Goal: Information Seeking & Learning: Learn about a topic

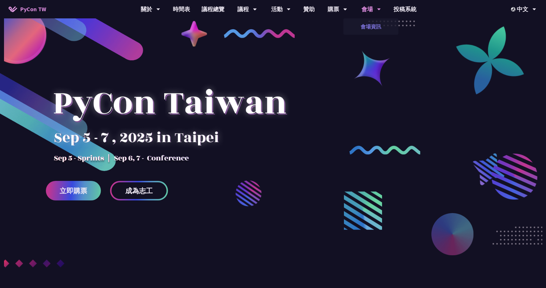
click at [371, 24] on link "會場資訊" at bounding box center [371, 26] width 55 height 13
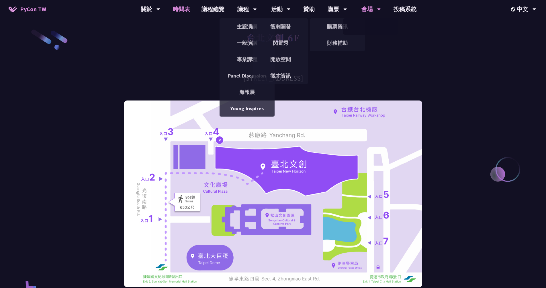
click at [186, 9] on link "時間表" at bounding box center [181, 9] width 29 height 18
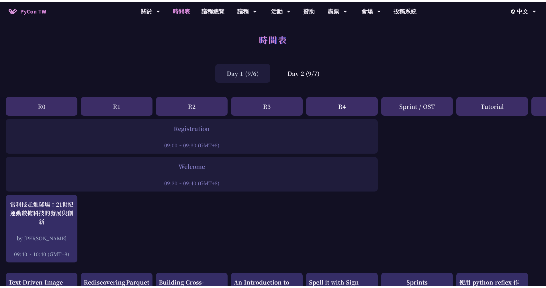
scroll to position [3, 0]
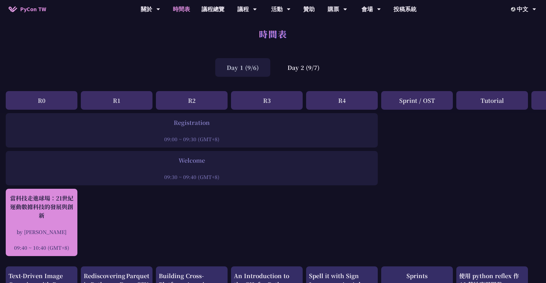
click at [58, 227] on div "當科技走進球場：21世紀運動數據科技的發展與創新 by [PERSON_NAME] 09:40 ~ 10:40 (GMT+8)" at bounding box center [42, 222] width 66 height 57
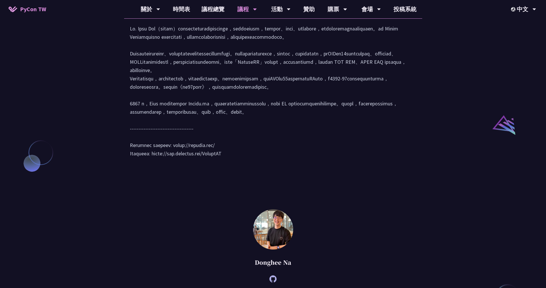
scroll to position [493, 0]
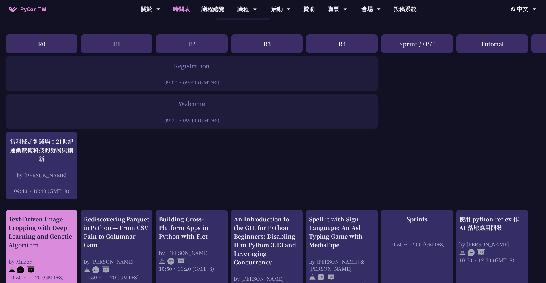
scroll to position [90, 0]
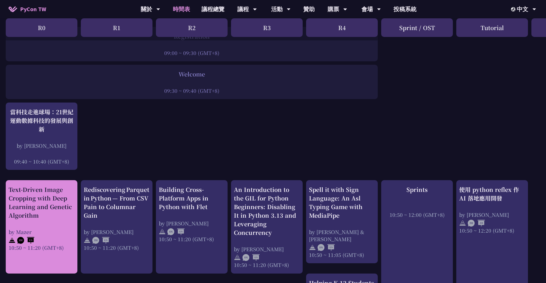
click at [58, 220] on div "Text-Driven Image Cropping with Deep Learning and Genetic Algorithm by [PERSON_…" at bounding box center [42, 219] width 66 height 66
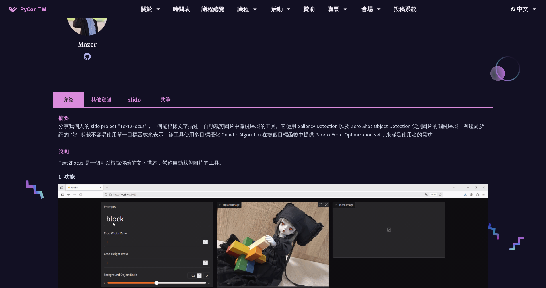
scroll to position [42, 0]
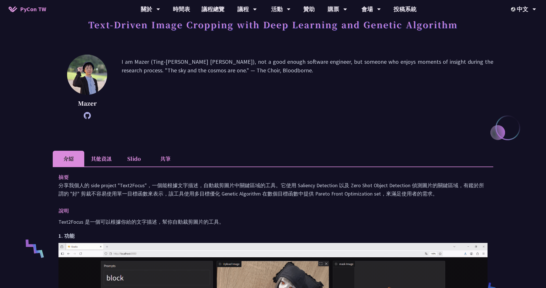
click at [99, 159] on li "其他資訊" at bounding box center [101, 159] width 34 height 16
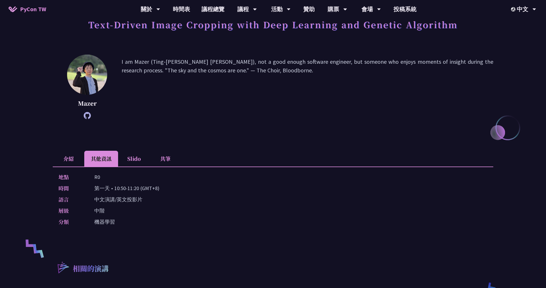
click at [79, 160] on li "介紹" at bounding box center [69, 159] width 32 height 16
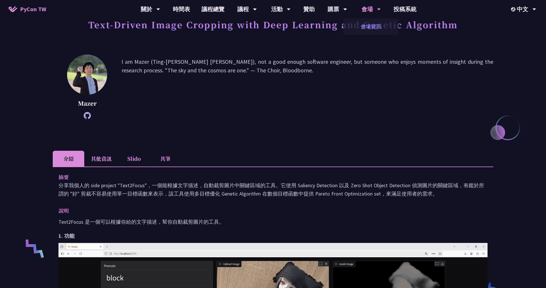
click at [363, 28] on link "會場資訊" at bounding box center [371, 26] width 55 height 13
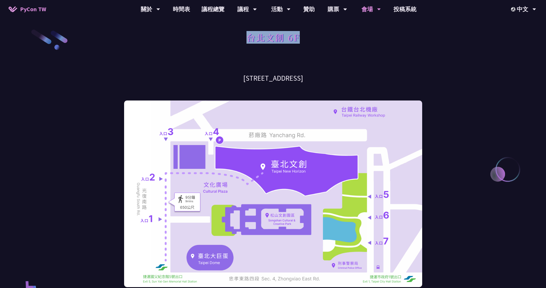
drag, startPoint x: 251, startPoint y: 40, endPoint x: 307, endPoint y: 40, distance: 55.9
click at [307, 40] on div "台北文創 6F" at bounding box center [273, 44] width 298 height 30
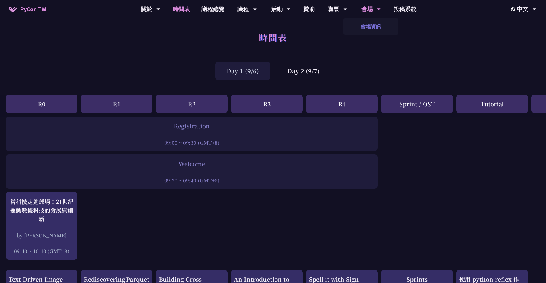
click at [372, 28] on link "會場資訊" at bounding box center [371, 26] width 55 height 13
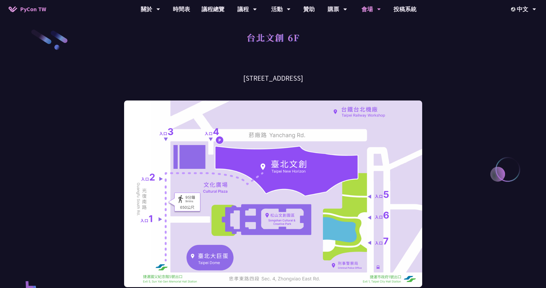
scroll to position [3, 0]
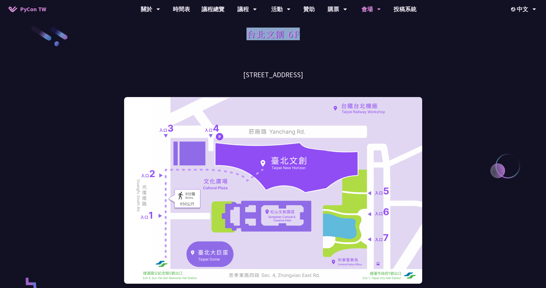
drag, startPoint x: 246, startPoint y: 32, endPoint x: 303, endPoint y: 36, distance: 57.2
click at [303, 36] on div "台北文創 6F" at bounding box center [273, 40] width 298 height 30
copy h1 "台北文創 6F"
